Goal: Task Accomplishment & Management: Complete application form

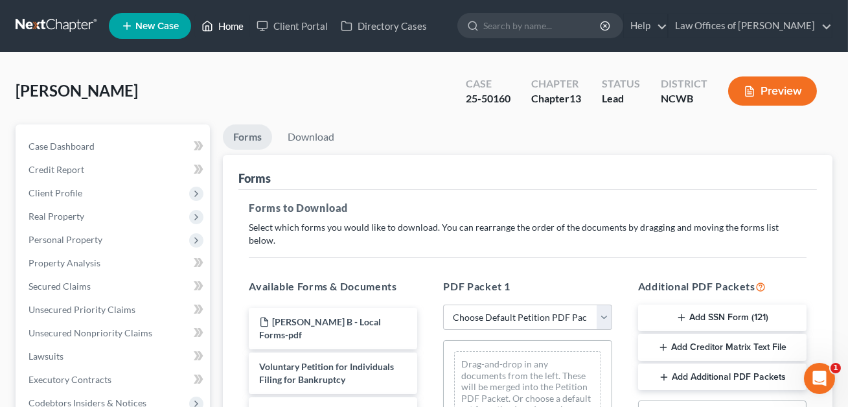
click at [230, 29] on link "Home" at bounding box center [222, 25] width 55 height 23
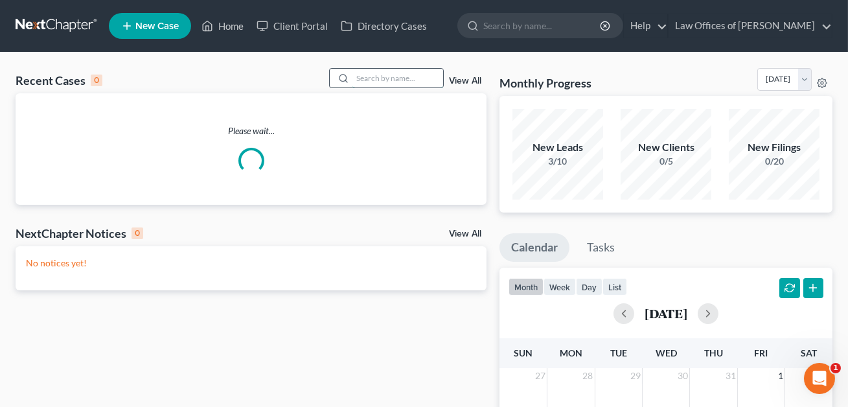
click at [356, 79] on input "search" at bounding box center [398, 78] width 91 height 19
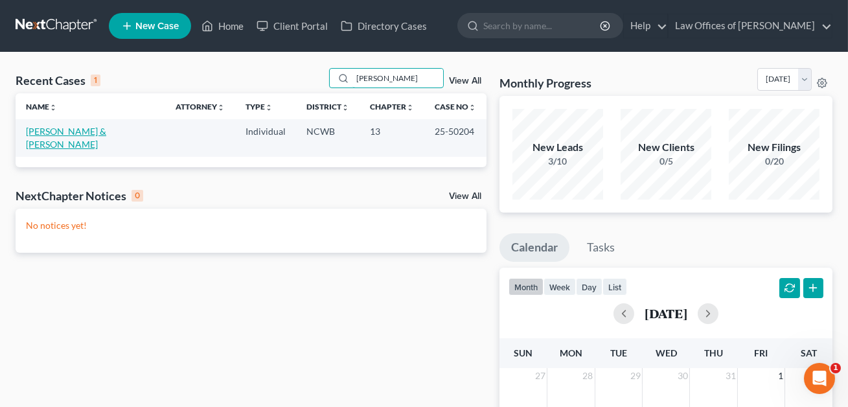
type input "[PERSON_NAME]"
click at [85, 132] on link "[PERSON_NAME] & [PERSON_NAME]" at bounding box center [66, 138] width 80 height 24
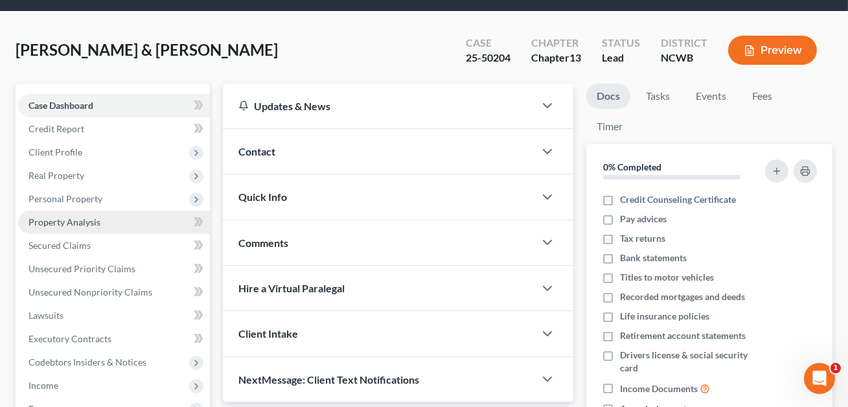
scroll to position [47, 0]
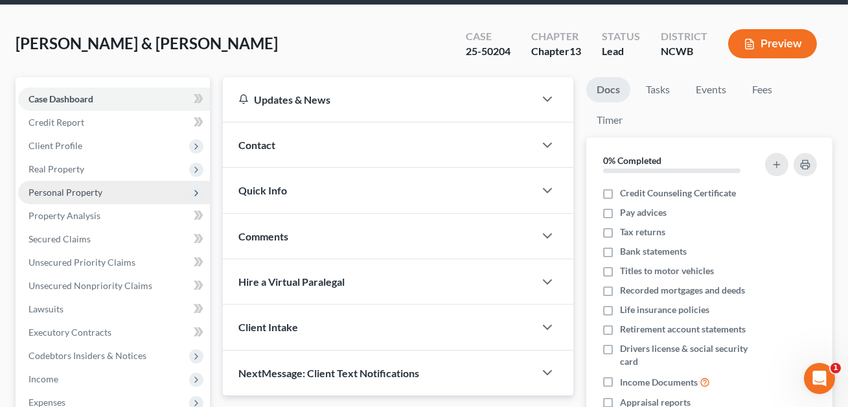
click at [63, 192] on span "Personal Property" at bounding box center [66, 192] width 74 height 11
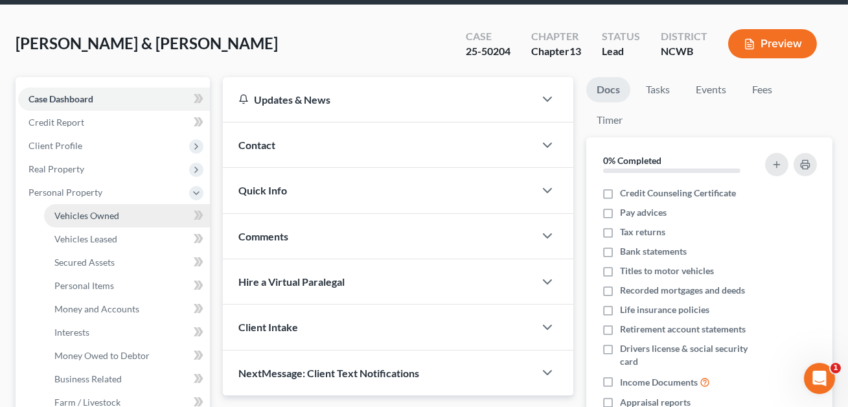
click at [67, 212] on span "Vehicles Owned" at bounding box center [86, 215] width 65 height 11
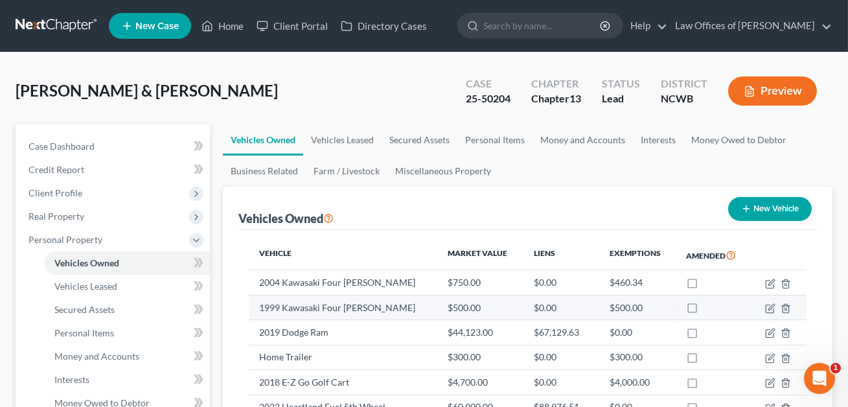
scroll to position [181, 0]
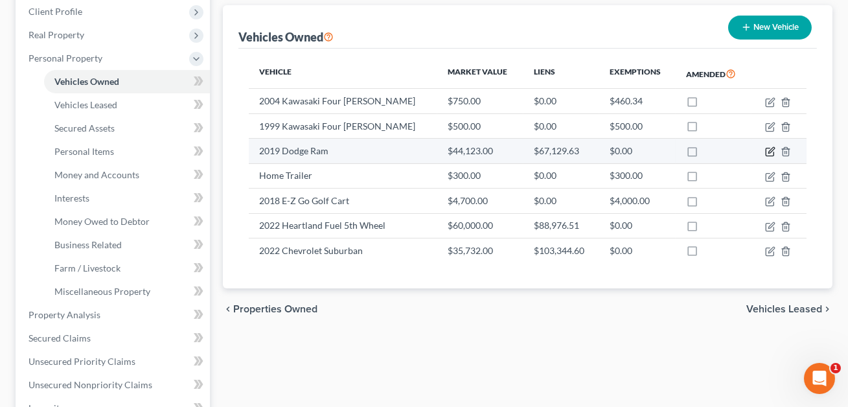
click at [770, 152] on icon "button" at bounding box center [770, 151] width 10 height 10
select select "0"
select select "7"
select select "2"
select select "0"
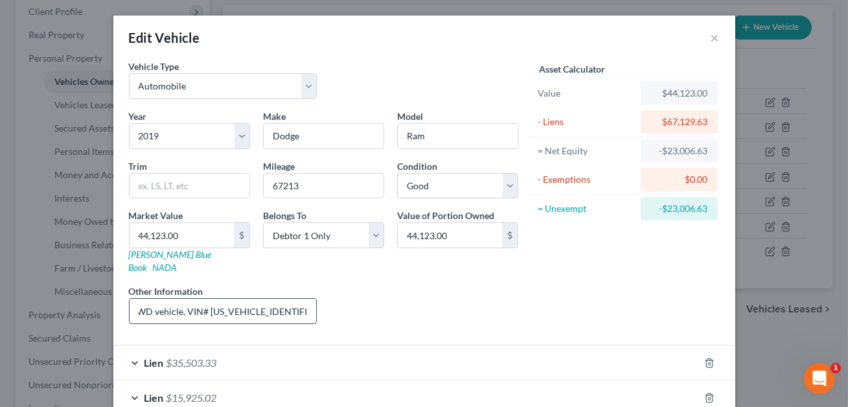
scroll to position [0, 48]
click at [304, 299] on input "8 cyl, 4 dr, 4WD vehicle. VIN# [US_VEHICLE_IDENTIFICATION_NUMBER]. [PERSON_NAME…" at bounding box center [223, 311] width 187 height 25
type input "8 cyl, 4 dr, 4WD vehicle. VIN# [US_VEHICLE_IDENTIFICATION_NUMBER]. [PERSON_NAME…"
drag, startPoint x: 302, startPoint y: 297, endPoint x: 200, endPoint y: 297, distance: 102.4
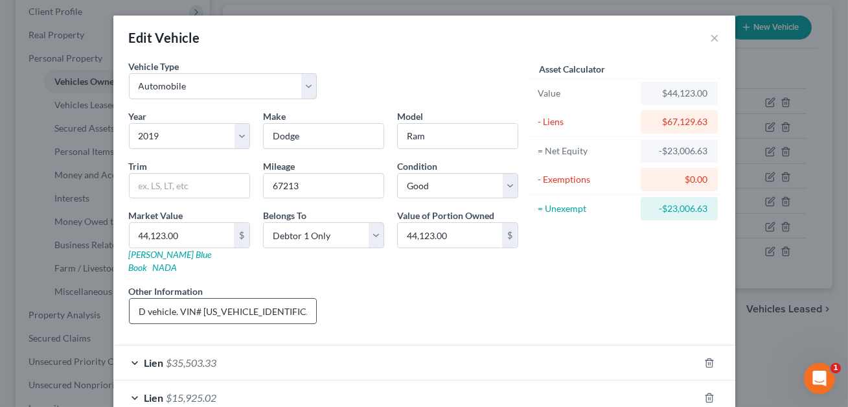
click at [200, 299] on input "8 cyl, 4 dr, 4WD vehicle. VIN# [US_VEHICLE_IDENTIFICATION_NUMBER]. [PERSON_NAME…" at bounding box center [223, 311] width 187 height 25
click at [161, 255] on link "[PERSON_NAME] Blue Book" at bounding box center [170, 261] width 83 height 24
drag, startPoint x: 280, startPoint y: 298, endPoint x: 312, endPoint y: 1, distance: 299.1
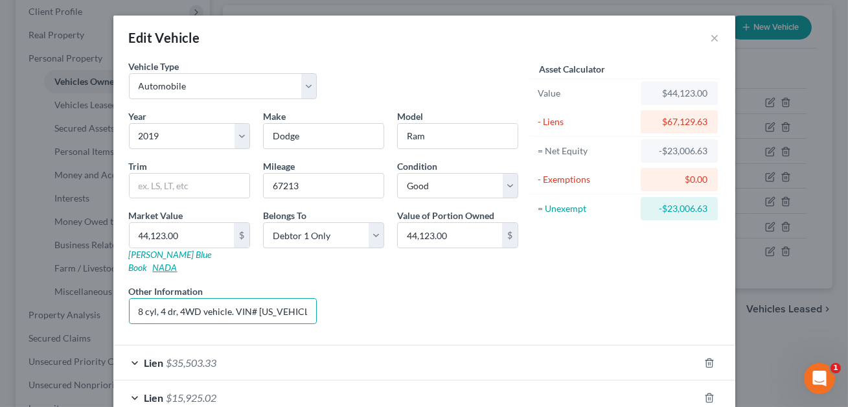
click at [178, 262] on link "NADA" at bounding box center [165, 267] width 25 height 11
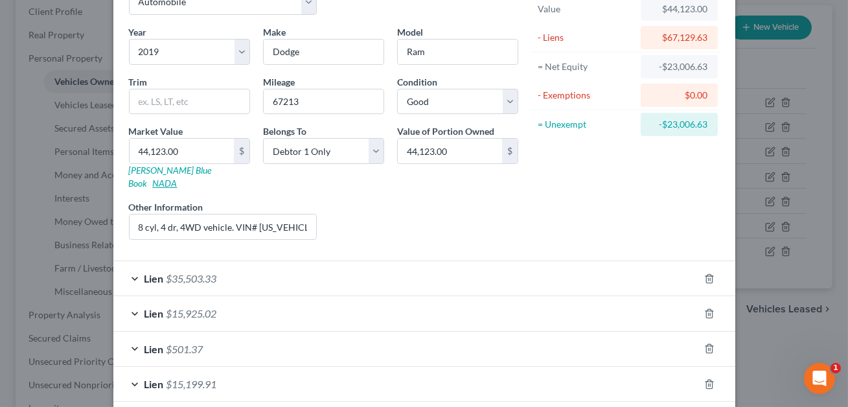
scroll to position [136, 0]
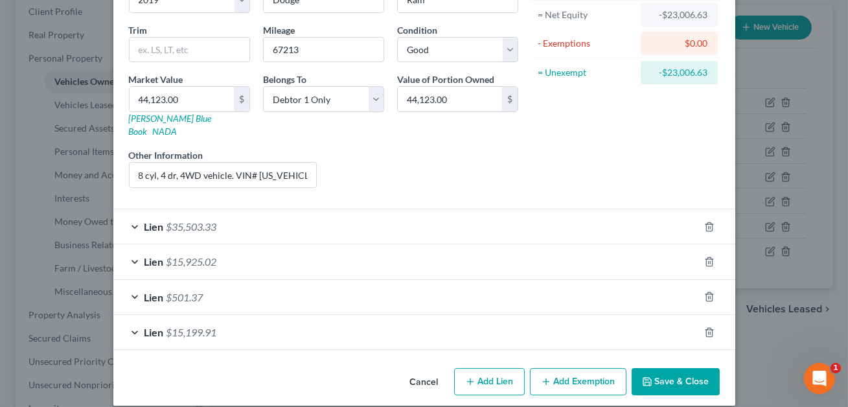
click at [682, 368] on button "Save & Close" at bounding box center [676, 381] width 88 height 27
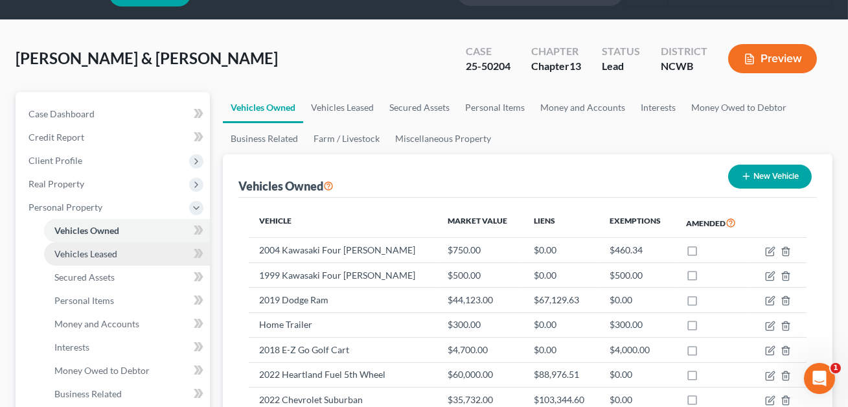
scroll to position [0, 0]
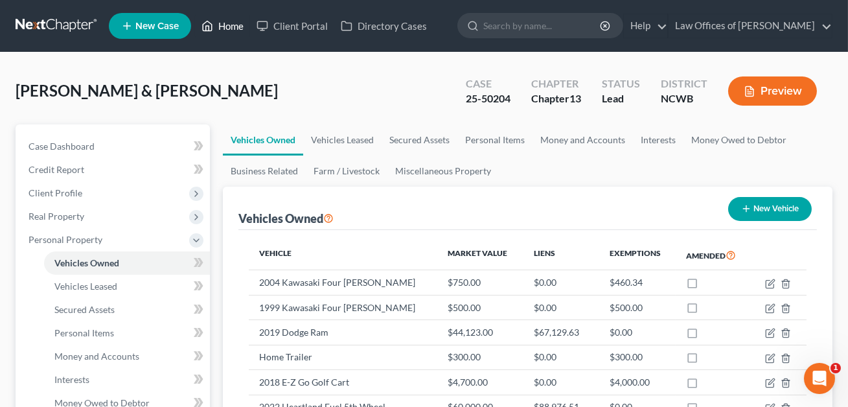
click at [233, 23] on link "Home" at bounding box center [222, 25] width 55 height 23
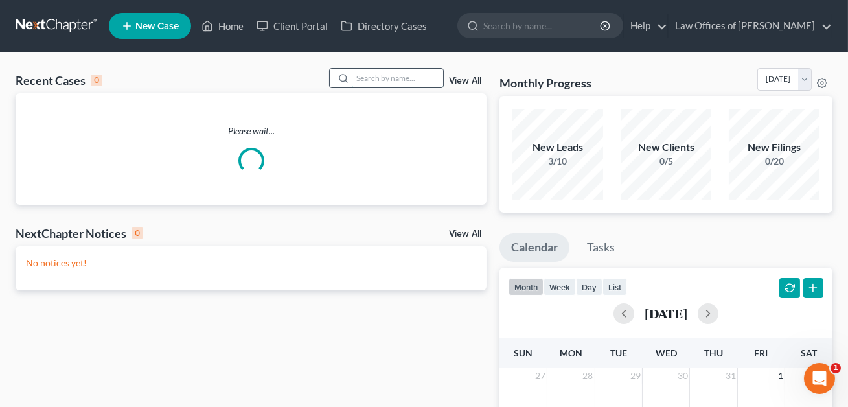
click at [360, 79] on input "search" at bounding box center [398, 78] width 91 height 19
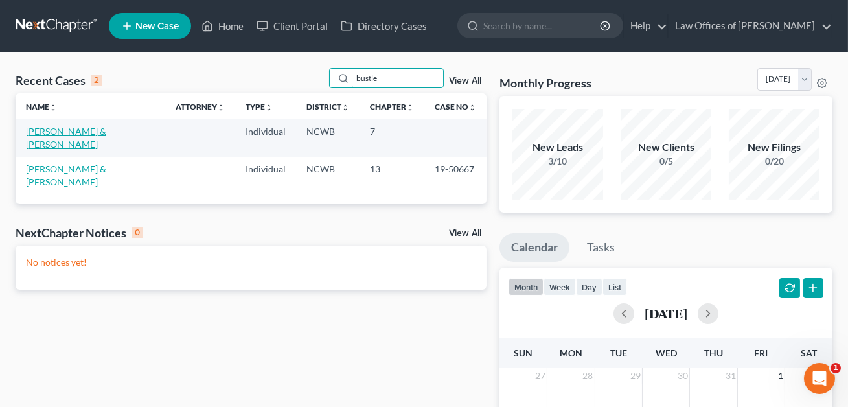
type input "bustle"
click at [73, 129] on link "[PERSON_NAME] & [PERSON_NAME]" at bounding box center [66, 138] width 80 height 24
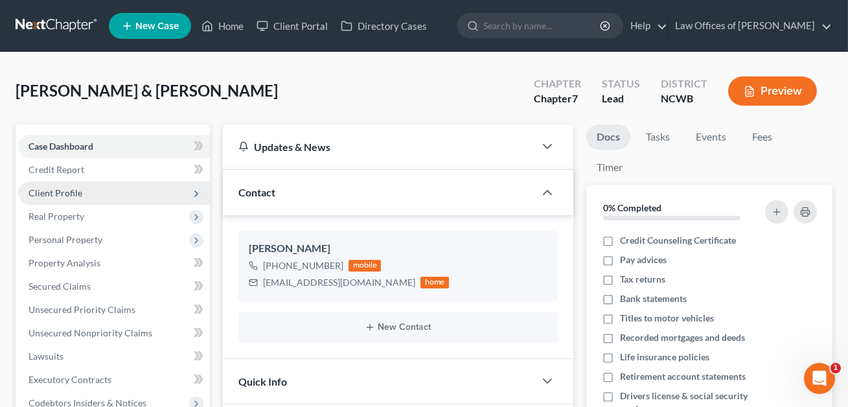
click at [65, 195] on span "Client Profile" at bounding box center [56, 192] width 54 height 11
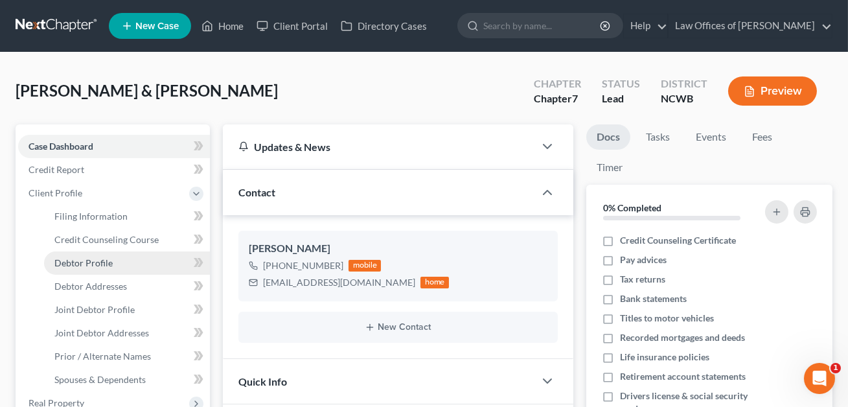
click at [82, 260] on span "Debtor Profile" at bounding box center [83, 262] width 58 height 11
select select "1"
select select "5"
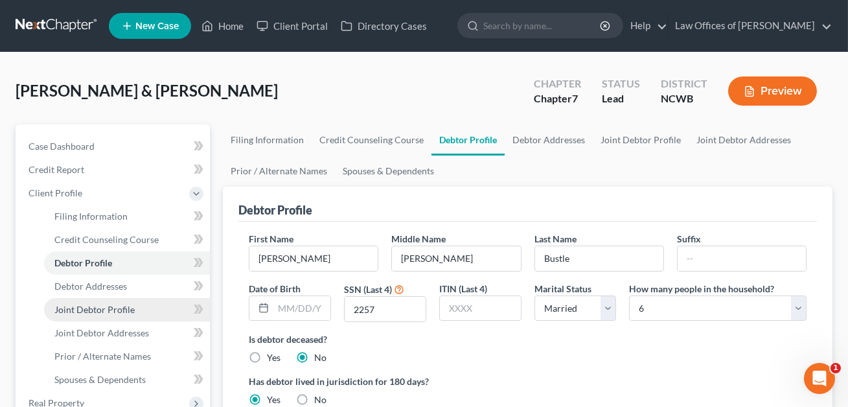
click at [102, 310] on span "Joint Debtor Profile" at bounding box center [94, 309] width 80 height 11
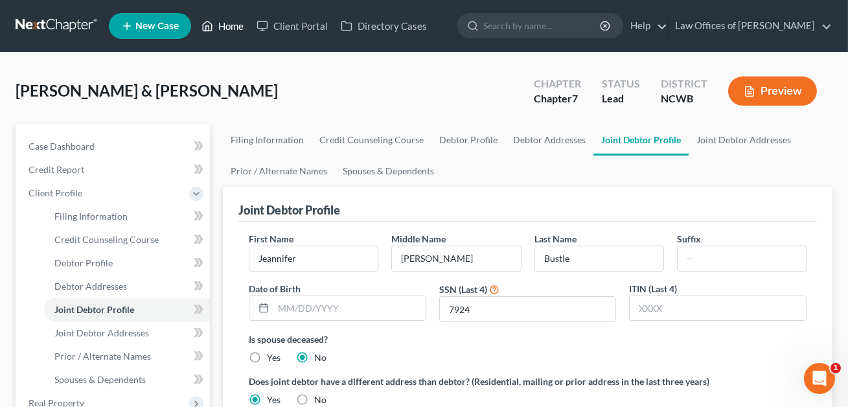
click at [229, 29] on link "Home" at bounding box center [222, 25] width 55 height 23
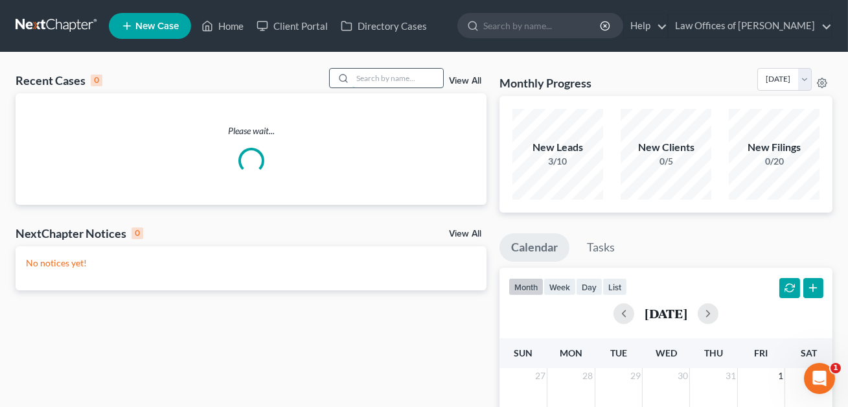
click at [362, 80] on input "search" at bounding box center [398, 78] width 91 height 19
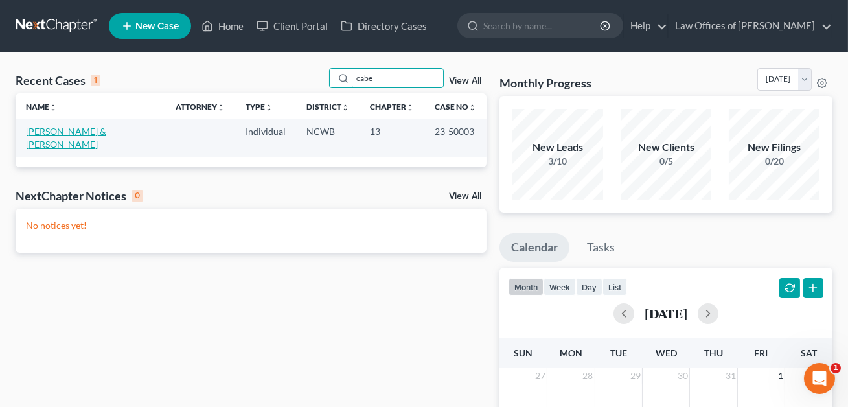
type input "cabe"
click at [78, 132] on link "[PERSON_NAME] & [PERSON_NAME]" at bounding box center [66, 138] width 80 height 24
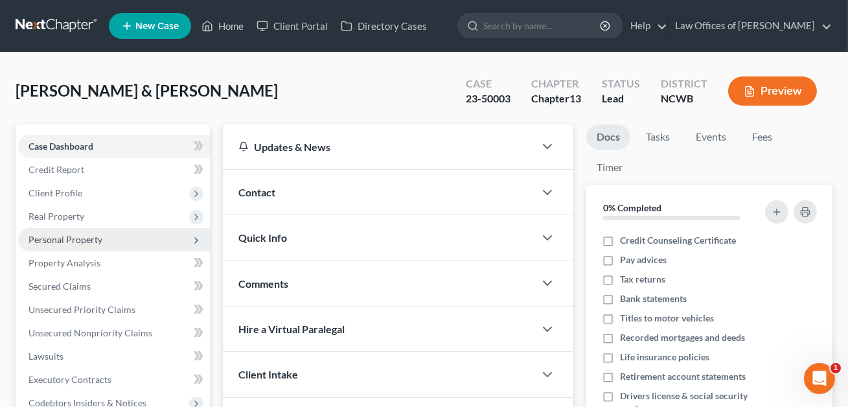
click at [65, 243] on span "Personal Property" at bounding box center [66, 239] width 74 height 11
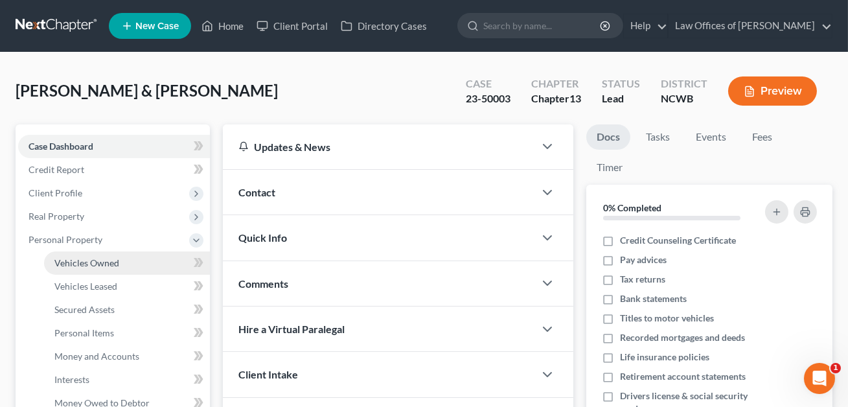
click at [89, 263] on span "Vehicles Owned" at bounding box center [86, 262] width 65 height 11
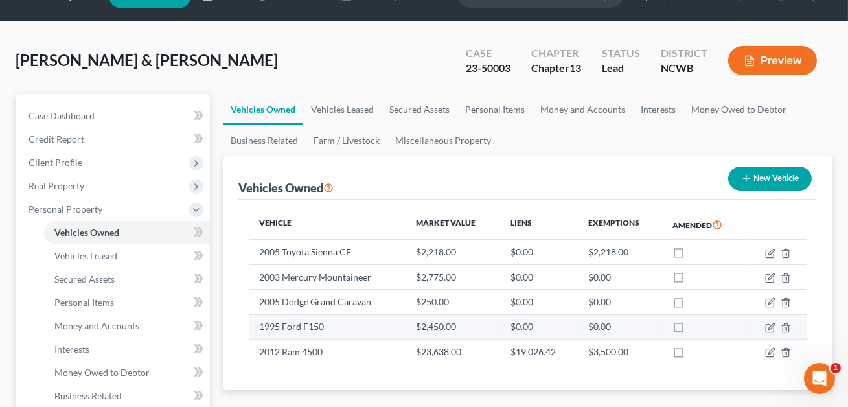
scroll to position [54, 0]
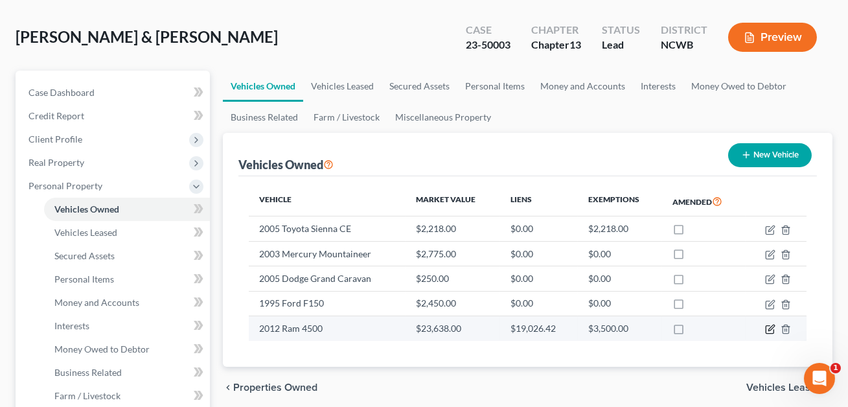
click at [772, 326] on icon "button" at bounding box center [770, 329] width 10 height 10
select select "0"
select select "14"
select select "2"
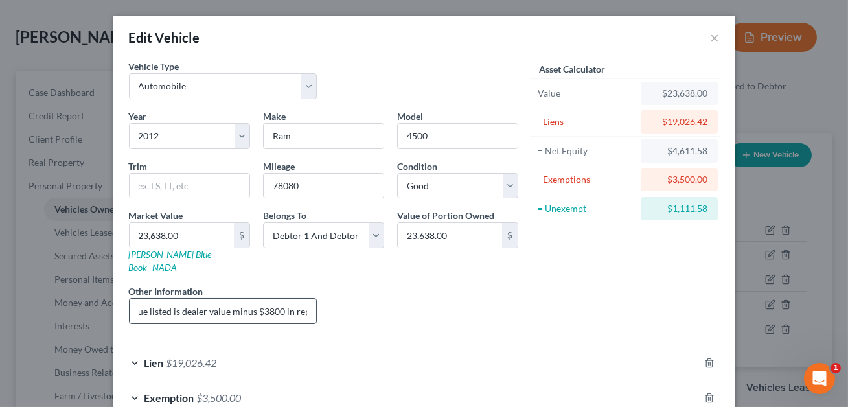
scroll to position [0, 399]
click at [712, 36] on button "×" at bounding box center [715, 38] width 9 height 16
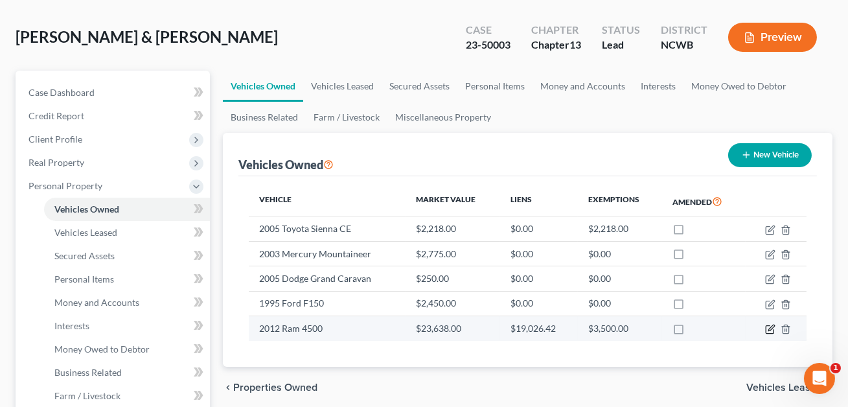
click at [765, 325] on icon "button" at bounding box center [770, 329] width 10 height 10
select select "0"
select select "14"
select select "2"
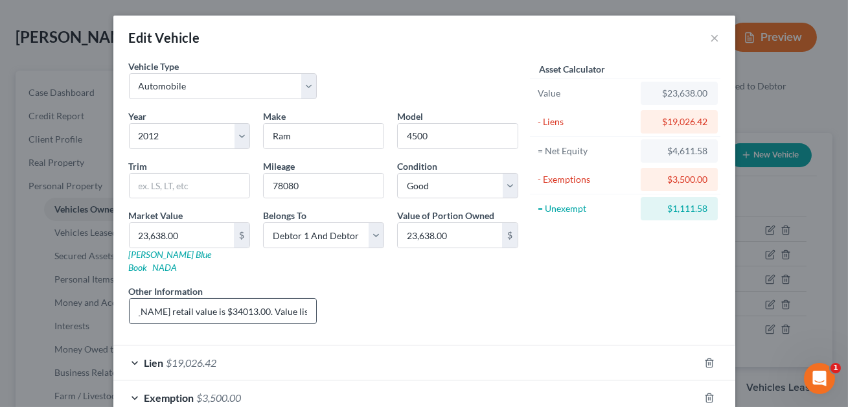
scroll to position [0, 238]
click at [715, 35] on button "×" at bounding box center [715, 38] width 9 height 16
